Goal: Task Accomplishment & Management: Use online tool/utility

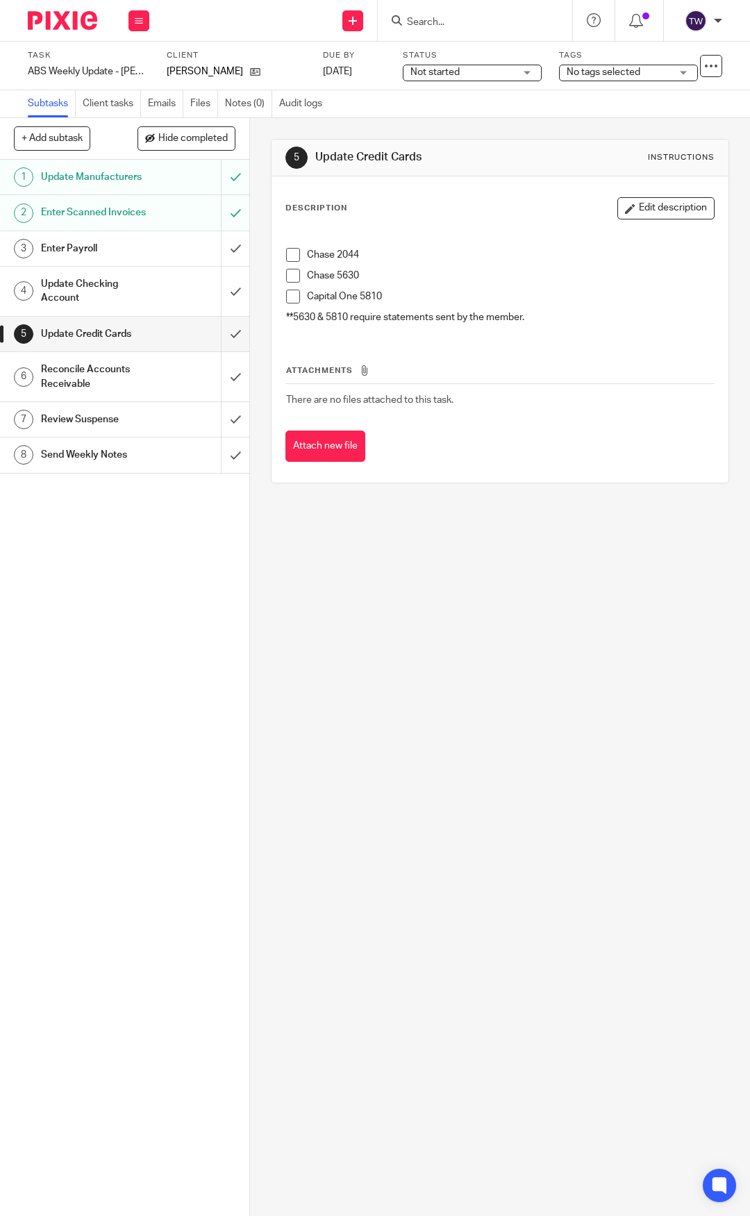
click at [291, 252] on span at bounding box center [293, 255] width 14 height 14
click at [218, 347] on input "submit" at bounding box center [124, 334] width 249 height 35
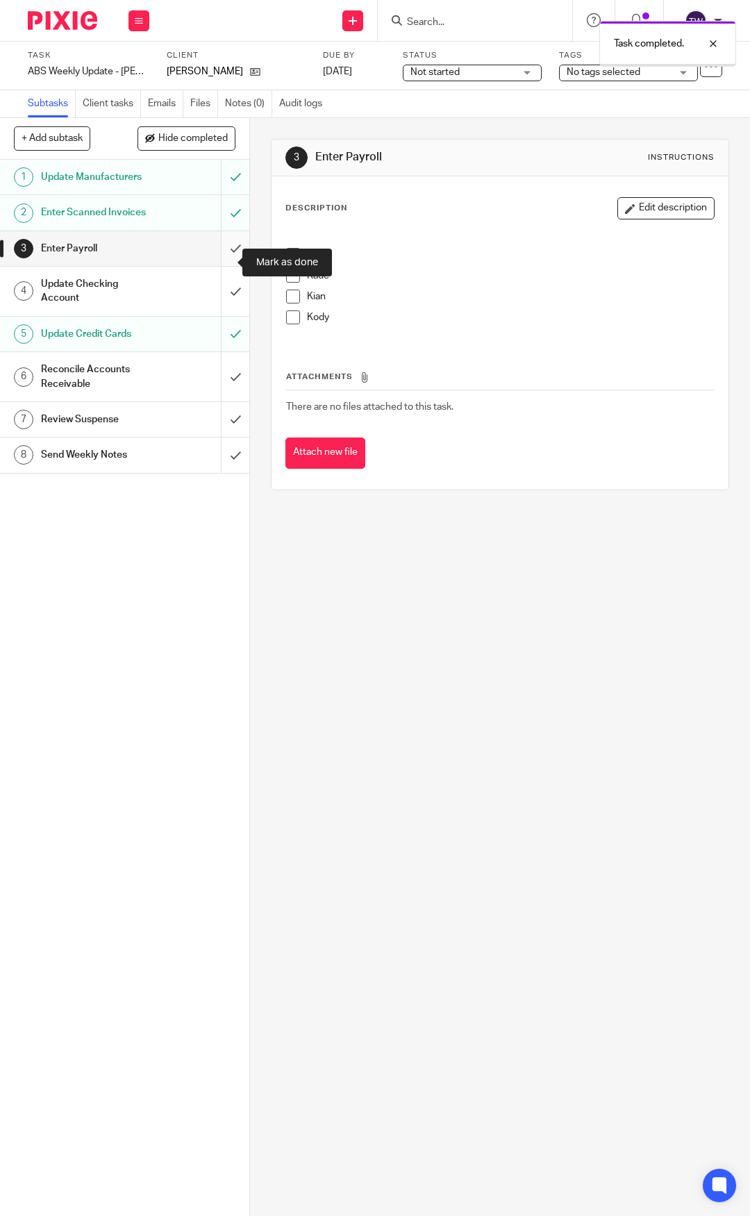
click at [223, 258] on input "submit" at bounding box center [124, 248] width 249 height 35
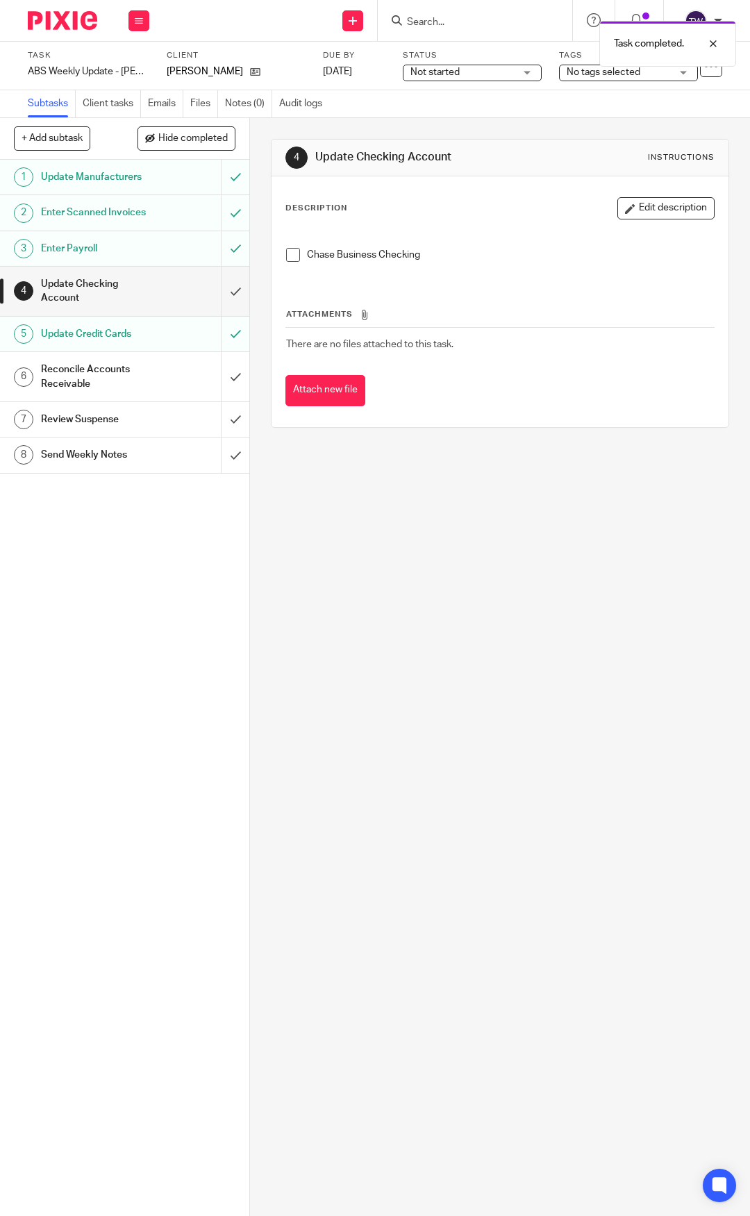
click at [292, 256] on span at bounding box center [293, 255] width 14 height 14
click at [218, 306] on input "submit" at bounding box center [124, 291] width 249 height 49
